Goal: Communication & Community: Answer question/provide support

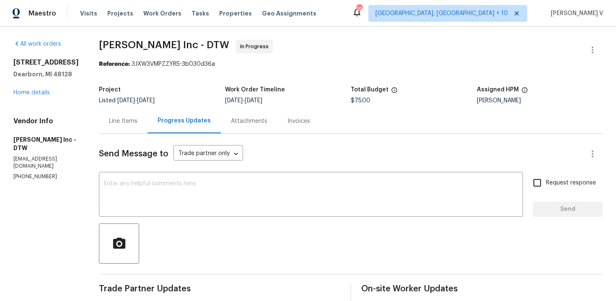
scroll to position [67, 0]
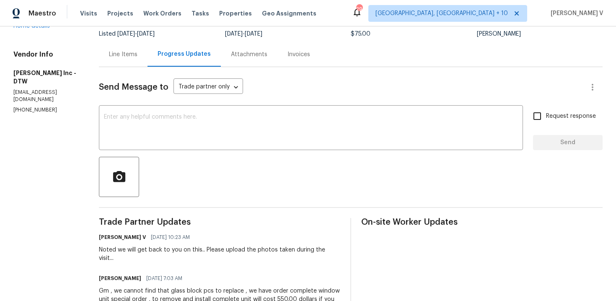
click at [107, 54] on div "Line Items" at bounding box center [123, 54] width 49 height 25
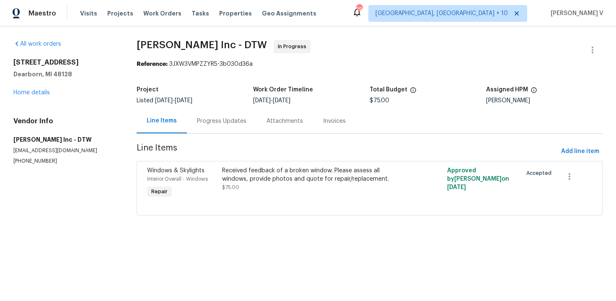
click at [255, 179] on div "Received feedback of a broken window. Please assess all windows, provide photos…" at bounding box center [313, 174] width 183 height 17
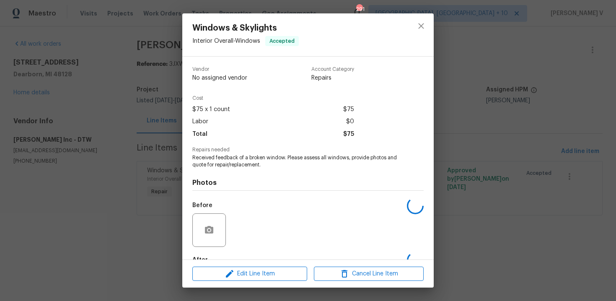
scroll to position [50, 0]
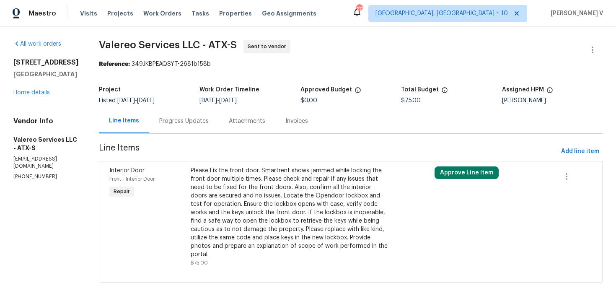
click at [184, 118] on div "Progress Updates" at bounding box center [183, 121] width 49 height 8
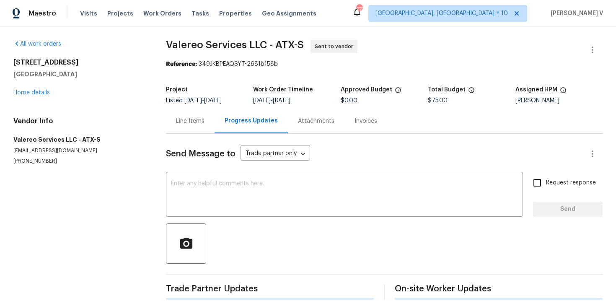
scroll to position [192, 0]
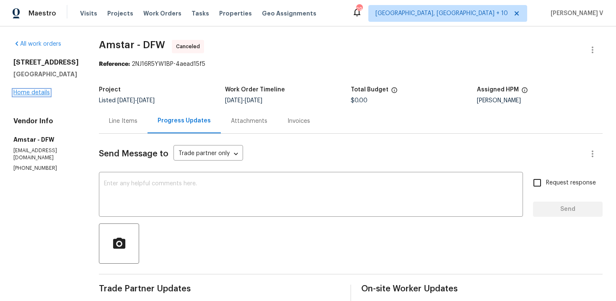
click at [23, 93] on link "Home details" at bounding box center [31, 93] width 36 height 6
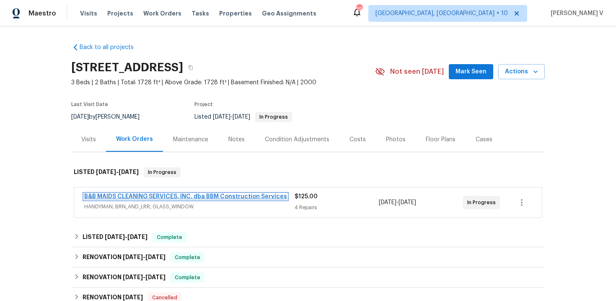
click at [200, 197] on link "B&B MAIDS CLEANING SERVICES, INC. dba BBM Construction Services" at bounding box center [185, 197] width 203 height 6
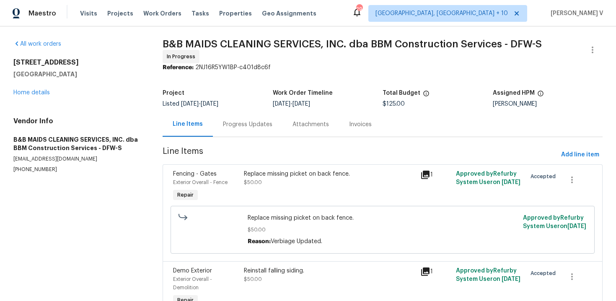
click at [223, 121] on div "Progress Updates" at bounding box center [247, 124] width 49 height 8
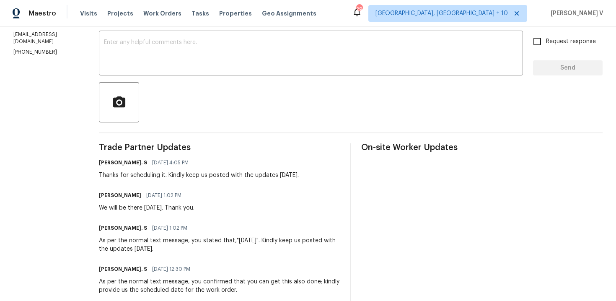
scroll to position [140, 0]
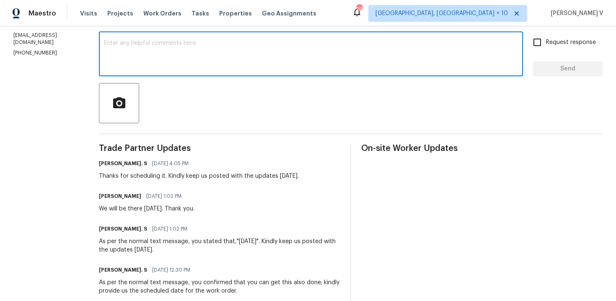
click at [150, 58] on textarea at bounding box center [311, 54] width 414 height 29
paste textarea "Hi, hope everything is on track with the WO scheduled for today. Please let us …"
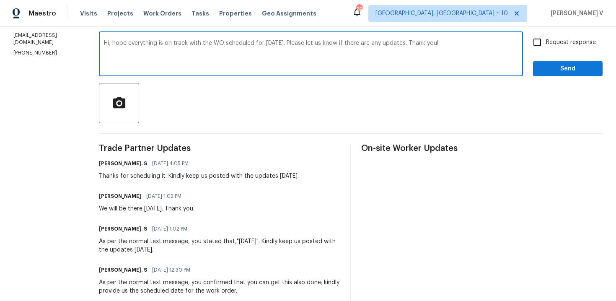
scroll to position [131, 0]
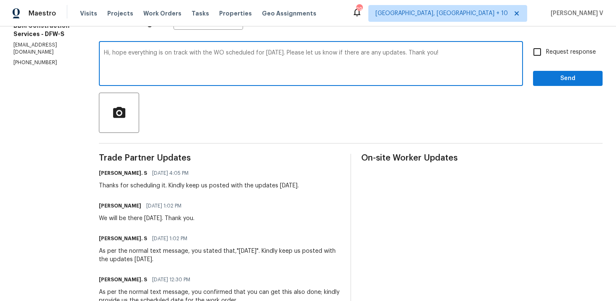
type textarea "Hi, hope everything is on track with the WO scheduled for today. Please let us …"
click at [535, 59] on input "Request response" at bounding box center [538, 52] width 18 height 18
checkbox input "true"
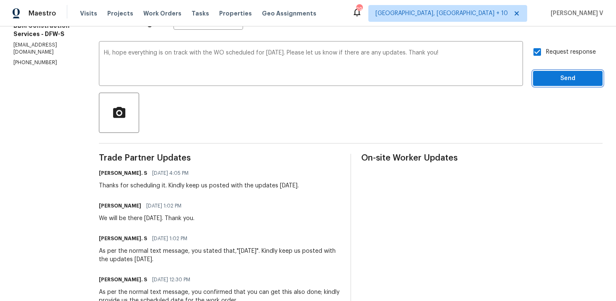
click at [549, 77] on span "Send" at bounding box center [568, 78] width 56 height 10
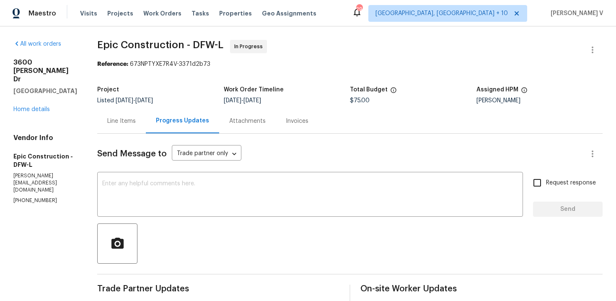
click at [124, 119] on div "Line Items" at bounding box center [121, 121] width 29 height 8
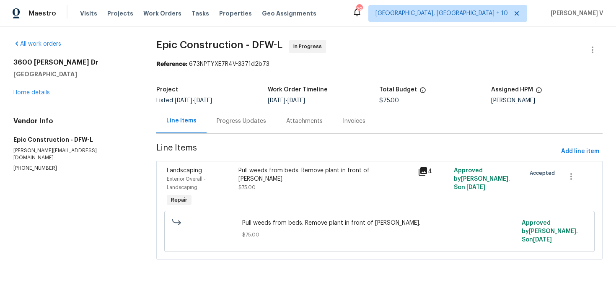
click at [207, 115] on div "Line Items" at bounding box center [181, 121] width 50 height 25
click at [232, 112] on div "Progress Updates" at bounding box center [242, 121] width 70 height 25
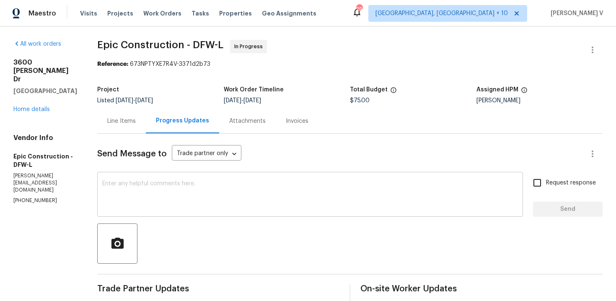
click at [127, 200] on textarea at bounding box center [310, 195] width 416 height 29
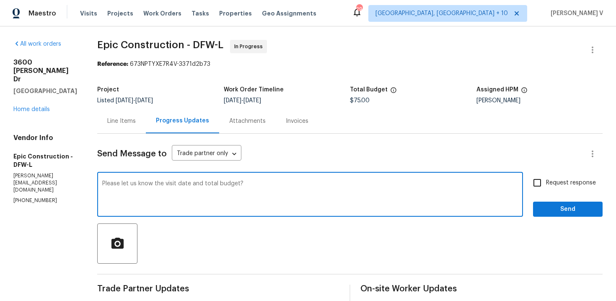
type textarea "Please let us know the visit date and total budget?"
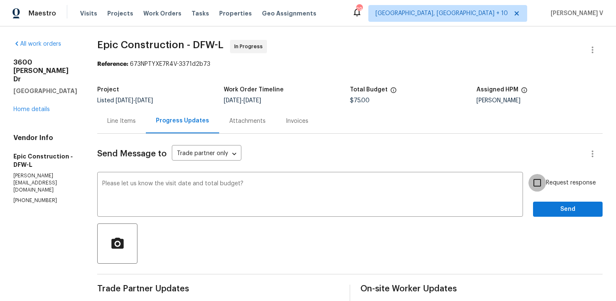
click at [532, 185] on input "Request response" at bounding box center [538, 183] width 18 height 18
checkbox input "true"
click at [547, 198] on div "Request response Send" at bounding box center [568, 195] width 70 height 43
click at [547, 206] on span "Send" at bounding box center [568, 209] width 56 height 10
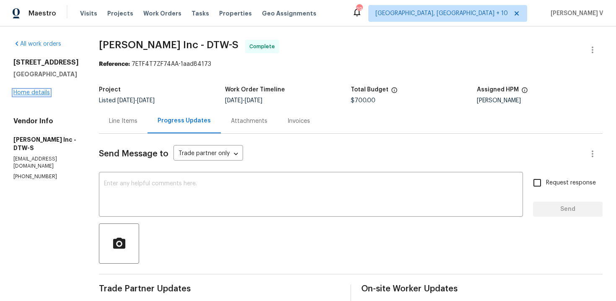
click at [38, 91] on link "Home details" at bounding box center [31, 93] width 36 height 6
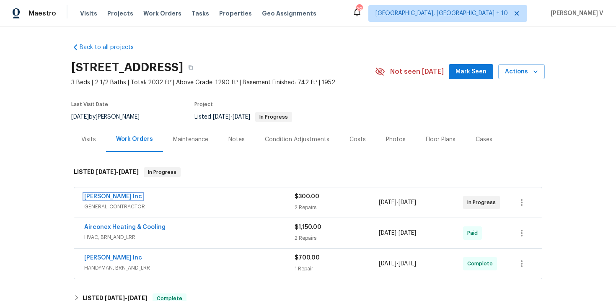
click at [109, 196] on link "Michael Radney Inc" at bounding box center [113, 197] width 58 height 6
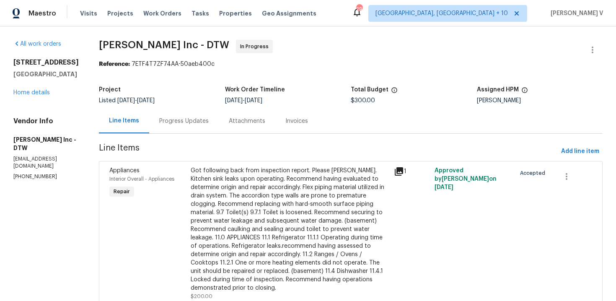
click at [180, 118] on div "Progress Updates" at bounding box center [183, 121] width 49 height 8
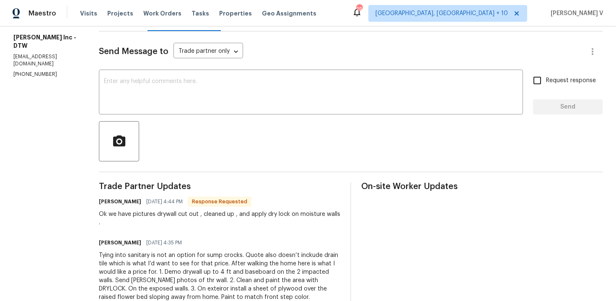
scroll to position [47, 0]
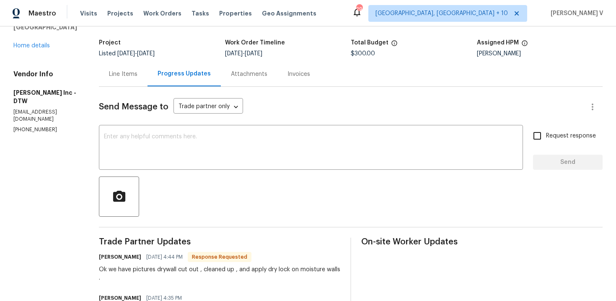
click at [125, 75] on div "Line Items" at bounding box center [123, 74] width 29 height 8
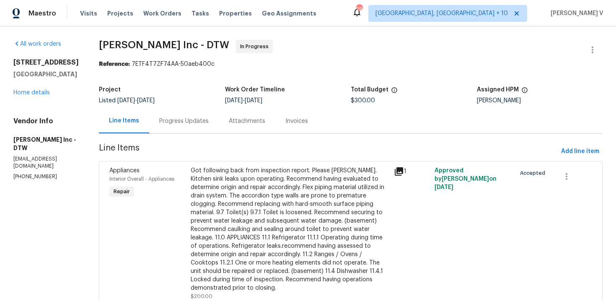
click at [197, 123] on div "Progress Updates" at bounding box center [183, 121] width 49 height 8
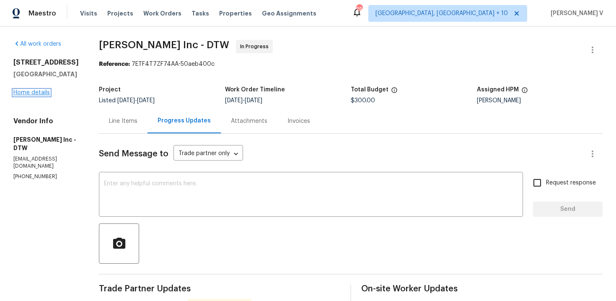
click at [25, 91] on link "Home details" at bounding box center [31, 93] width 36 height 6
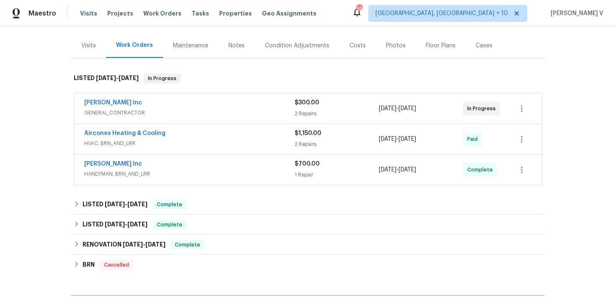
scroll to position [102, 0]
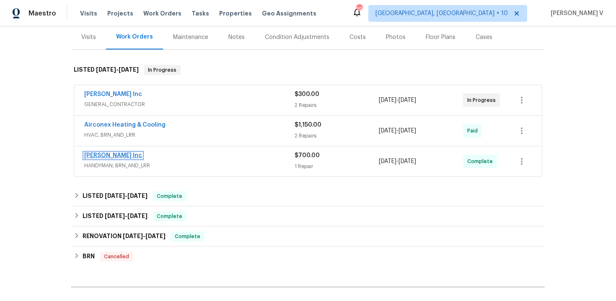
click at [131, 155] on link "Michael Radney Inc" at bounding box center [113, 156] width 58 height 6
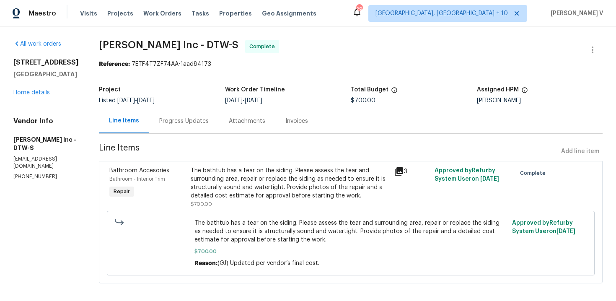
click at [174, 122] on div "Progress Updates" at bounding box center [183, 121] width 49 height 8
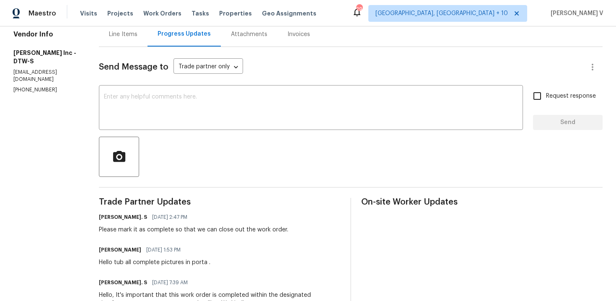
scroll to position [96, 0]
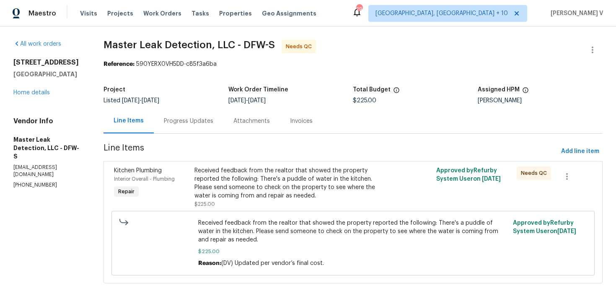
click at [214, 128] on div "Progress Updates" at bounding box center [189, 121] width 70 height 25
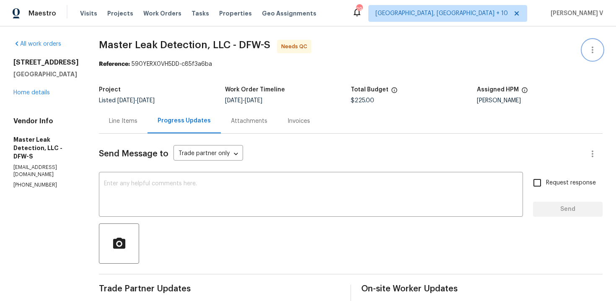
click at [592, 45] on icon "button" at bounding box center [593, 50] width 10 height 10
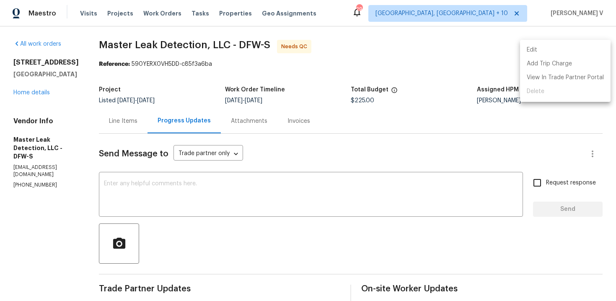
click at [592, 45] on li "Edit" at bounding box center [565, 50] width 91 height 14
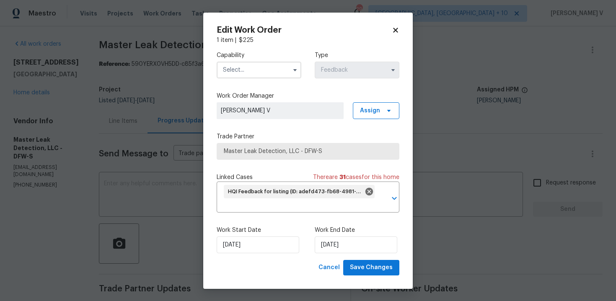
click at [338, 236] on div "Work End Date [DATE]" at bounding box center [357, 239] width 85 height 27
click at [337, 239] on input "[DATE]" at bounding box center [356, 244] width 83 height 17
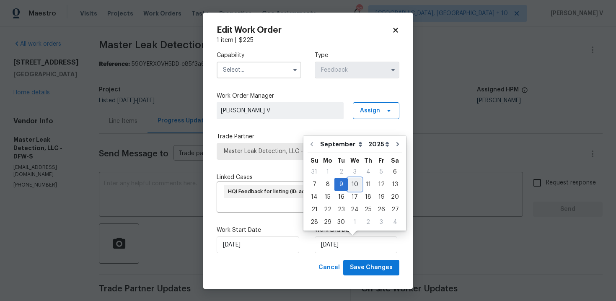
click at [355, 184] on div "10" at bounding box center [355, 185] width 14 height 12
type input "10/09/2025"
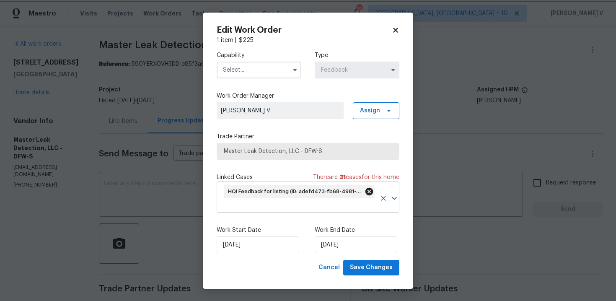
click at [369, 192] on icon at bounding box center [369, 191] width 9 height 9
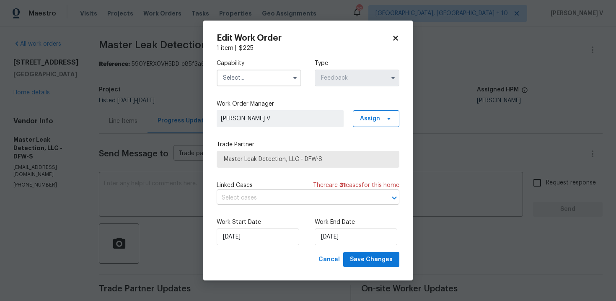
click at [260, 71] on input "text" at bounding box center [259, 78] width 85 height 17
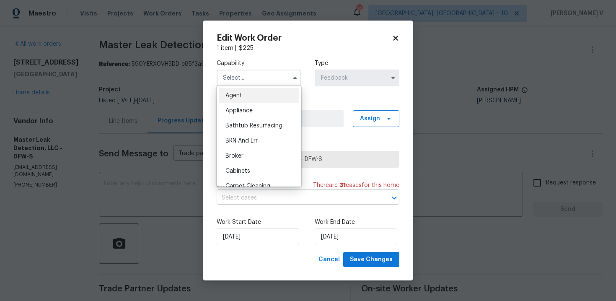
click at [241, 94] on span "Agent" at bounding box center [234, 96] width 17 height 6
type input "Agent"
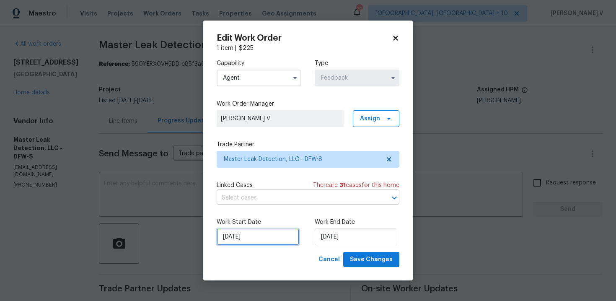
click at [246, 236] on input "06/09/2025" at bounding box center [258, 236] width 83 height 17
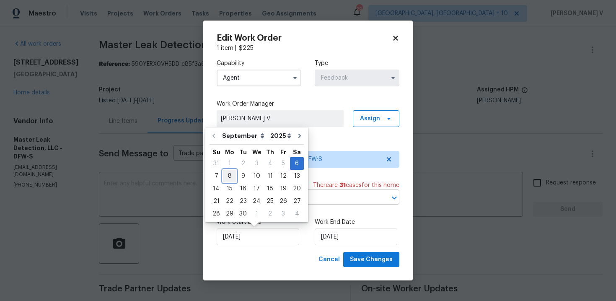
click at [229, 176] on div "8" at bounding box center [229, 176] width 13 height 12
type input "08/09/2025"
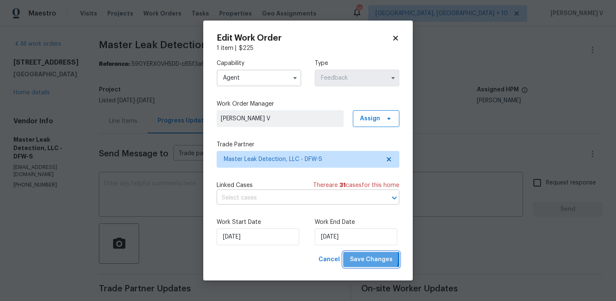
click at [354, 257] on span "Save Changes" at bounding box center [371, 259] width 43 height 10
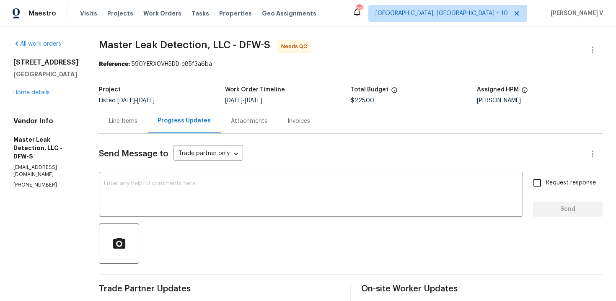
click at [137, 126] on div "Line Items" at bounding box center [123, 121] width 49 height 25
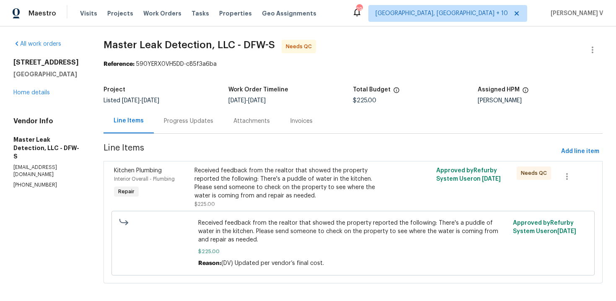
click at [306, 191] on div "Received feedback from the realtor that showed the property reported the follow…" at bounding box center [292, 183] width 197 height 34
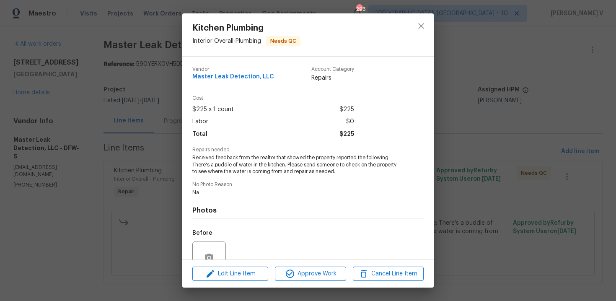
scroll to position [78, 0]
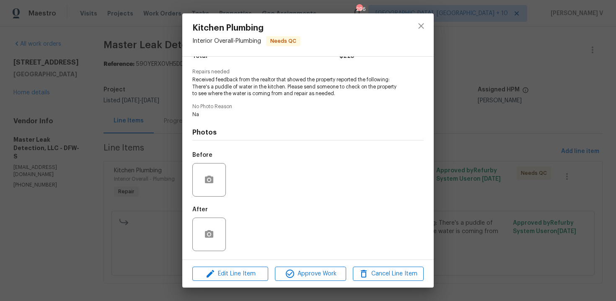
click at [162, 163] on div "Kitchen Plumbing Interior Overall - Plumbing Needs QC Vendor Master Leak Detect…" at bounding box center [308, 150] width 616 height 301
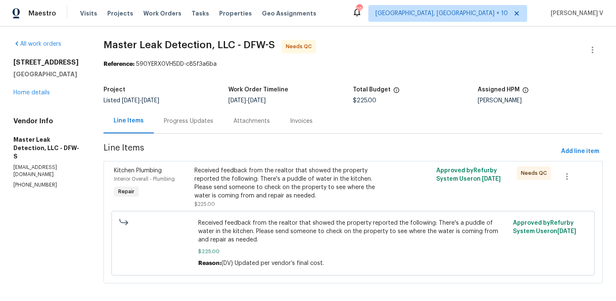
click at [186, 141] on section "Master Leak Detection, LLC - DFW-S Needs QC Reference: 590YERX0VH5DD-c85f3a6ba …" at bounding box center [353, 167] width 499 height 254
click at [197, 129] on div "Progress Updates" at bounding box center [189, 121] width 70 height 25
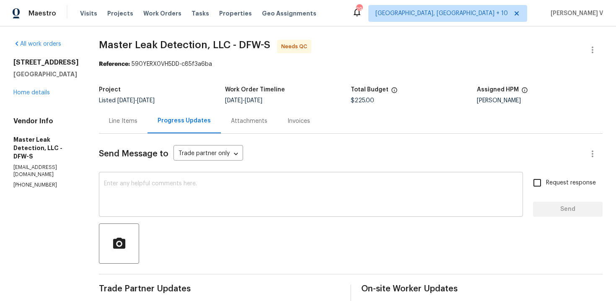
click at [148, 180] on div "x ​" at bounding box center [311, 195] width 424 height 43
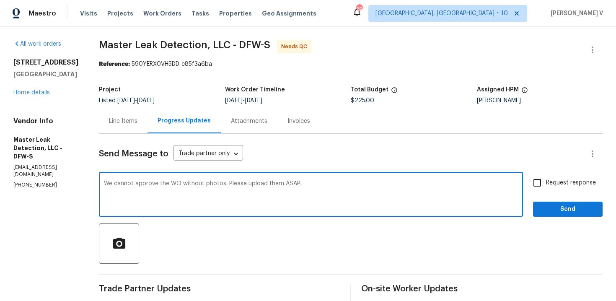
type textarea "We cannot approve the WO without photos. Please upload them ASAP."
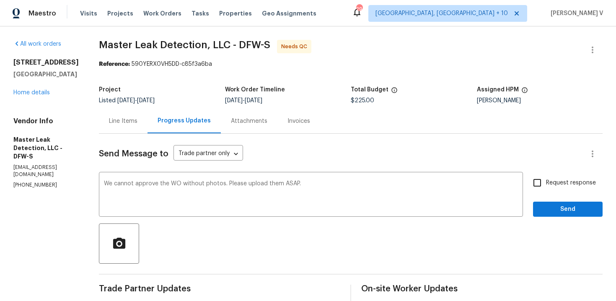
click at [562, 186] on span "Request response" at bounding box center [571, 183] width 50 height 9
click at [546, 186] on input "Request response" at bounding box center [538, 183] width 18 height 18
checkbox input "true"
click at [568, 210] on span "Send" at bounding box center [568, 209] width 56 height 10
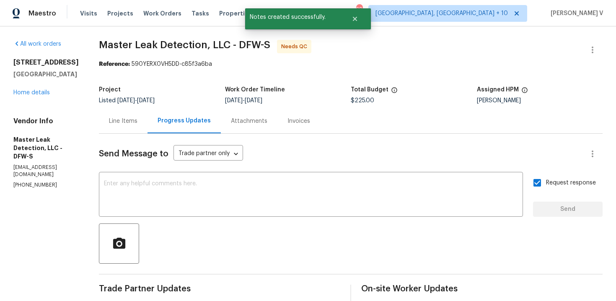
click at [29, 182] on p "[PHONE_NUMBER]" at bounding box center [45, 185] width 65 height 7
copy p "[PHONE_NUMBER]"
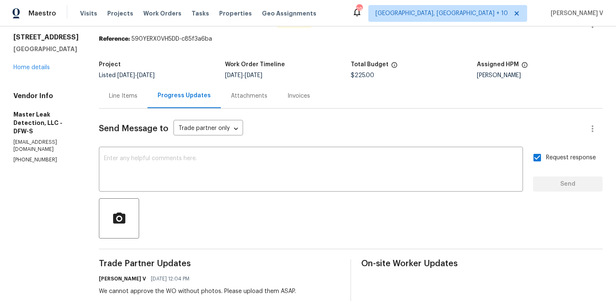
scroll to position [75, 0]
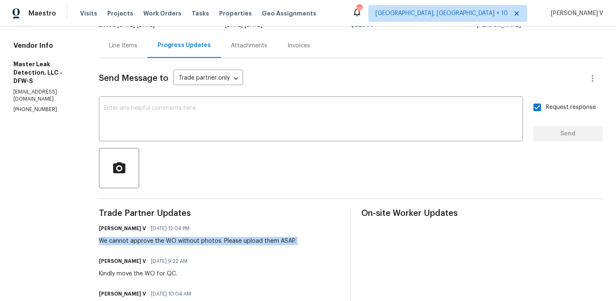
copy div "We cannot approve the WO without photos. Please upload them ASAP."
